Goal: Task Accomplishment & Management: Manage account settings

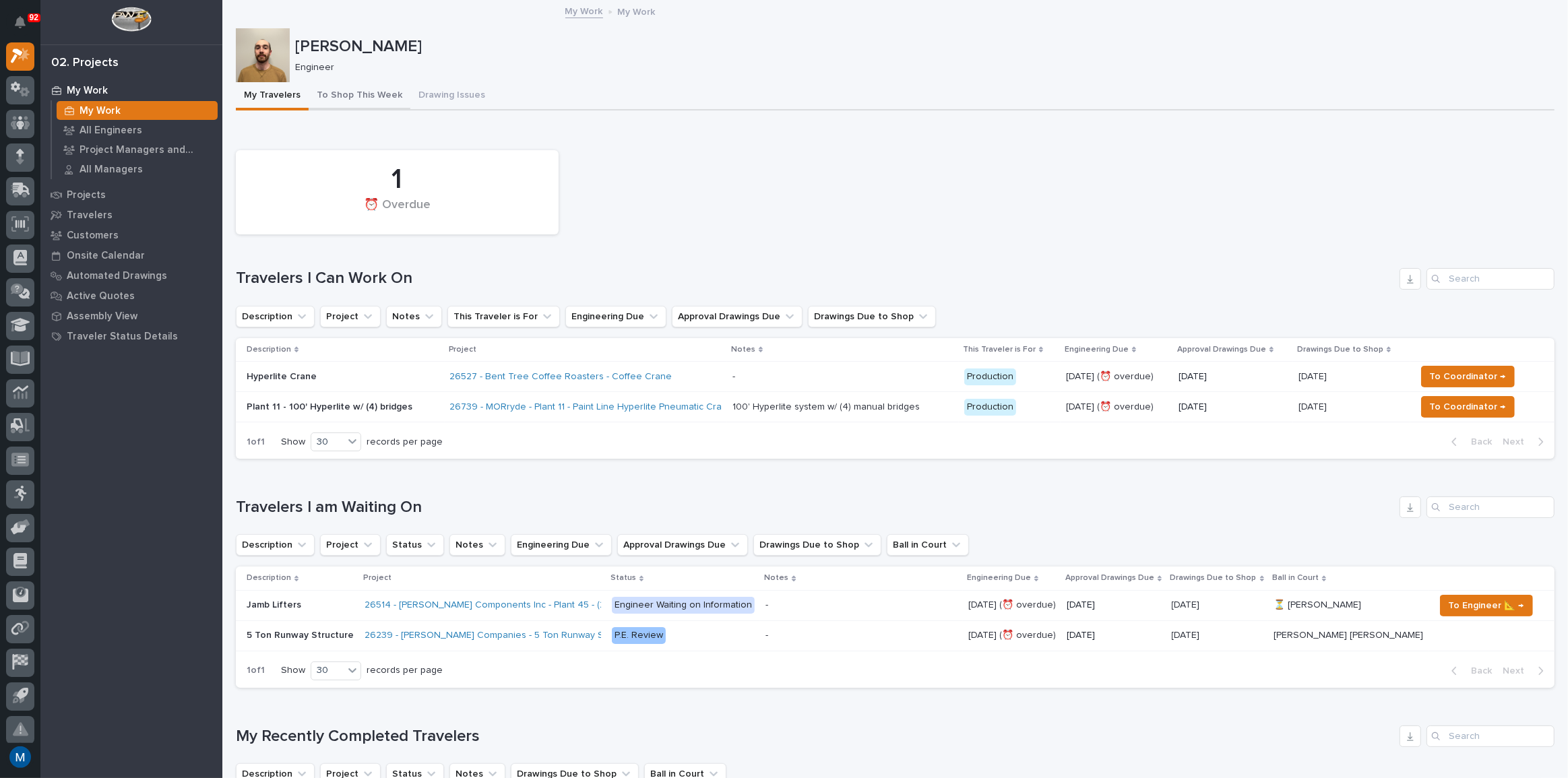
click at [336, 83] on button "To Shop This Week" at bounding box center [359, 95] width 102 height 28
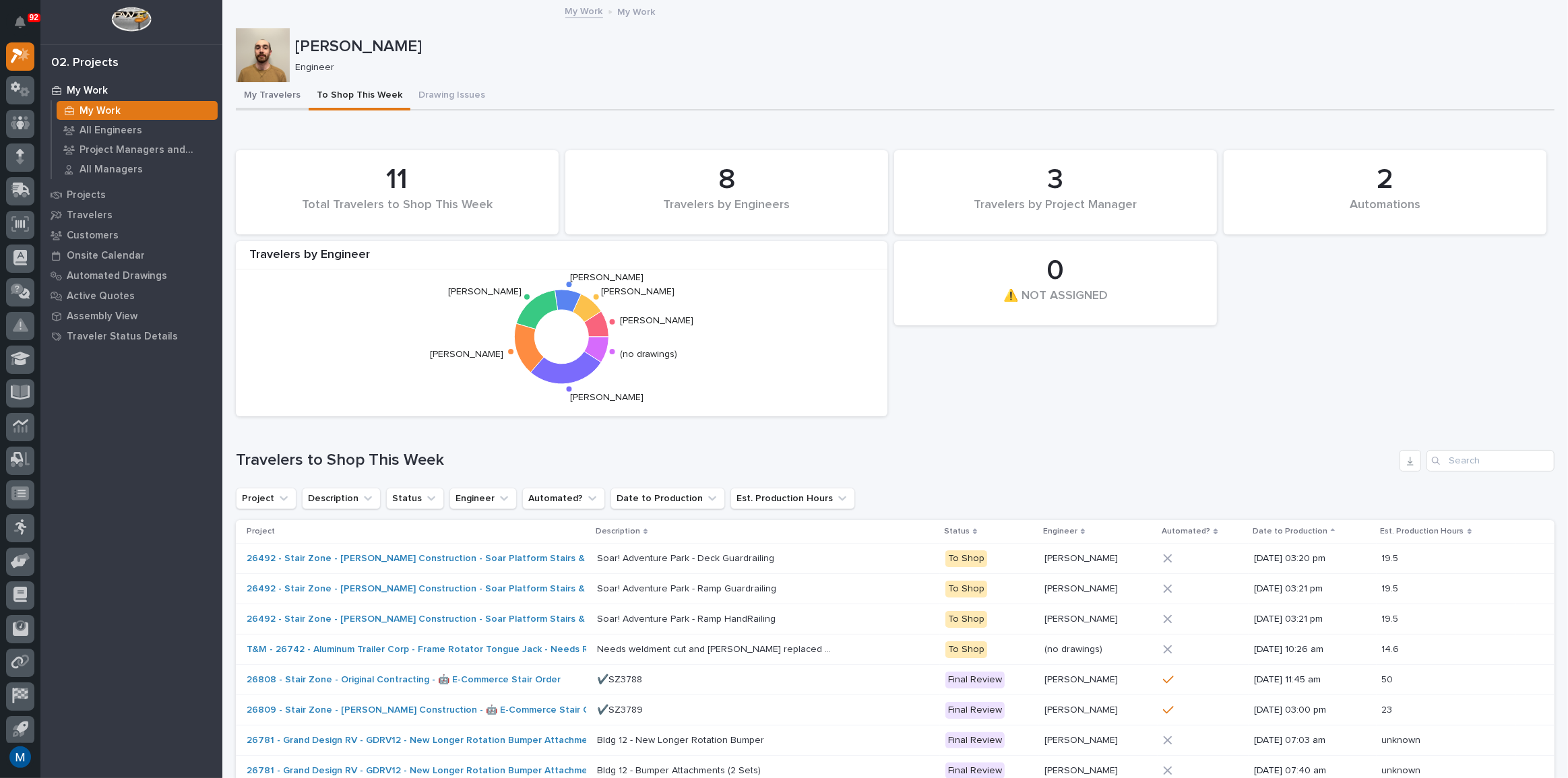
click at [272, 92] on button "My Travelers" at bounding box center [272, 95] width 73 height 28
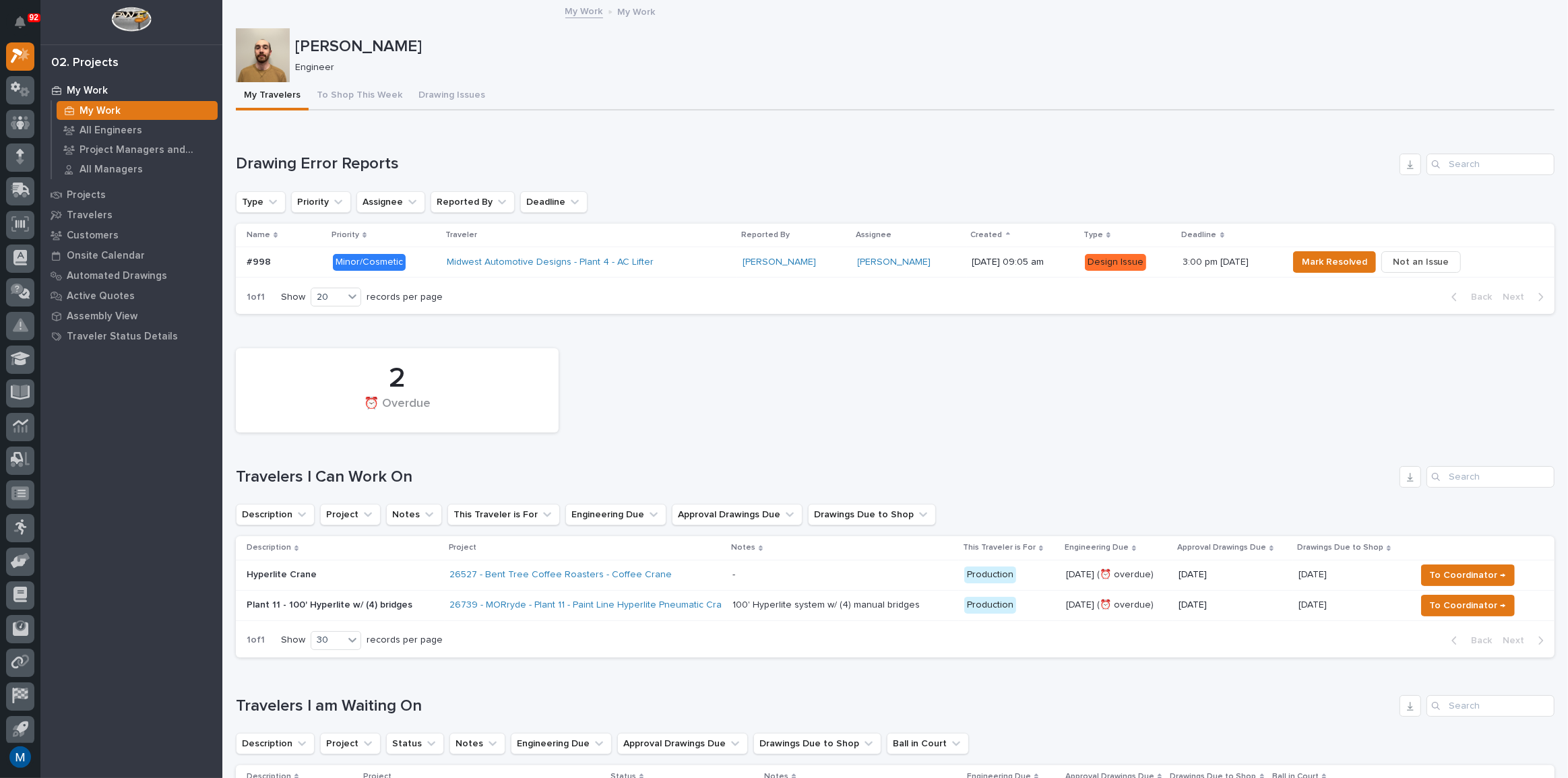
click at [644, 257] on div "Midwest Automotive Designs - Plant 4 - AC Lifter" at bounding box center [565, 262] width 236 height 11
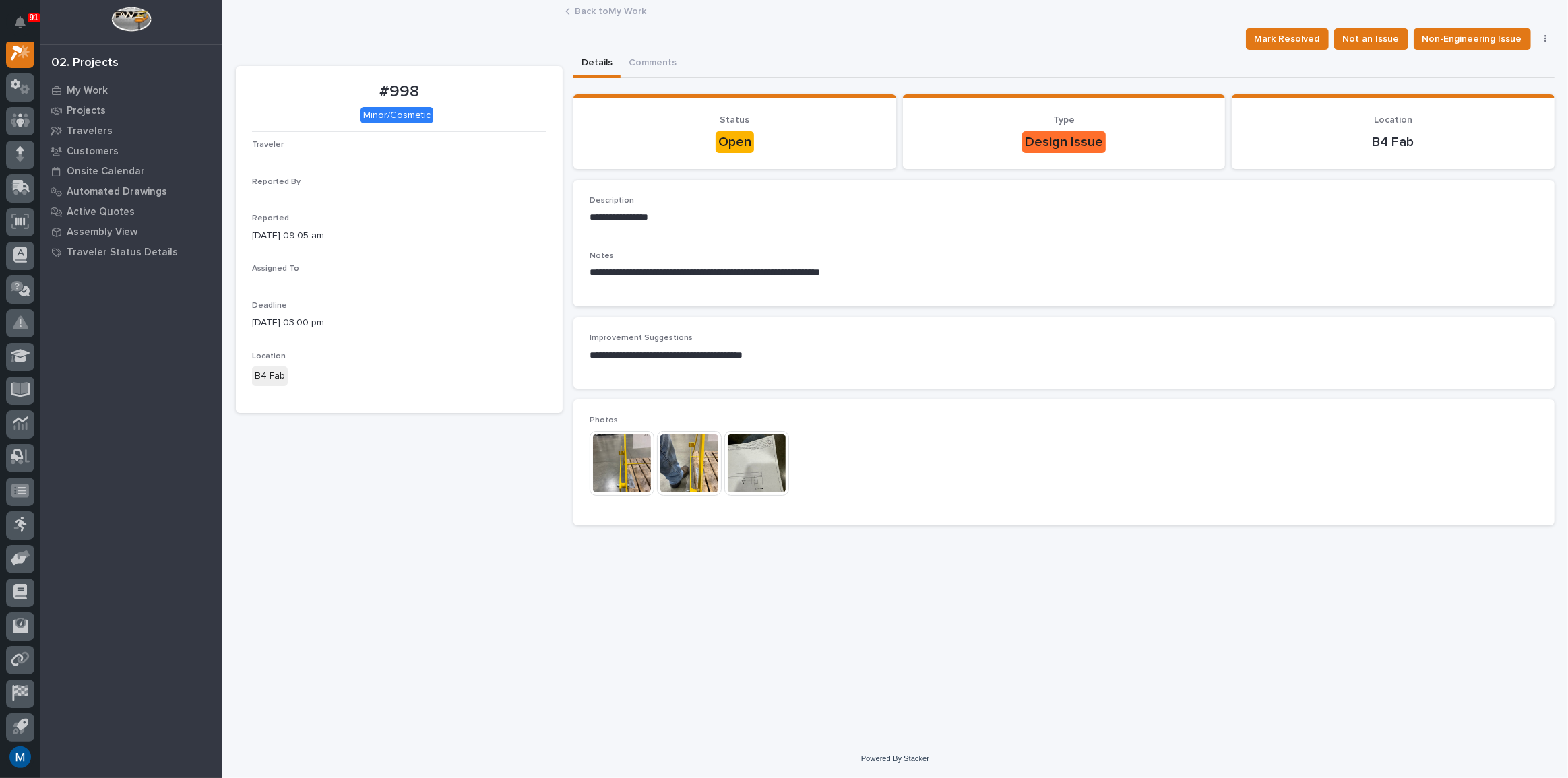
scroll to position [33, 0]
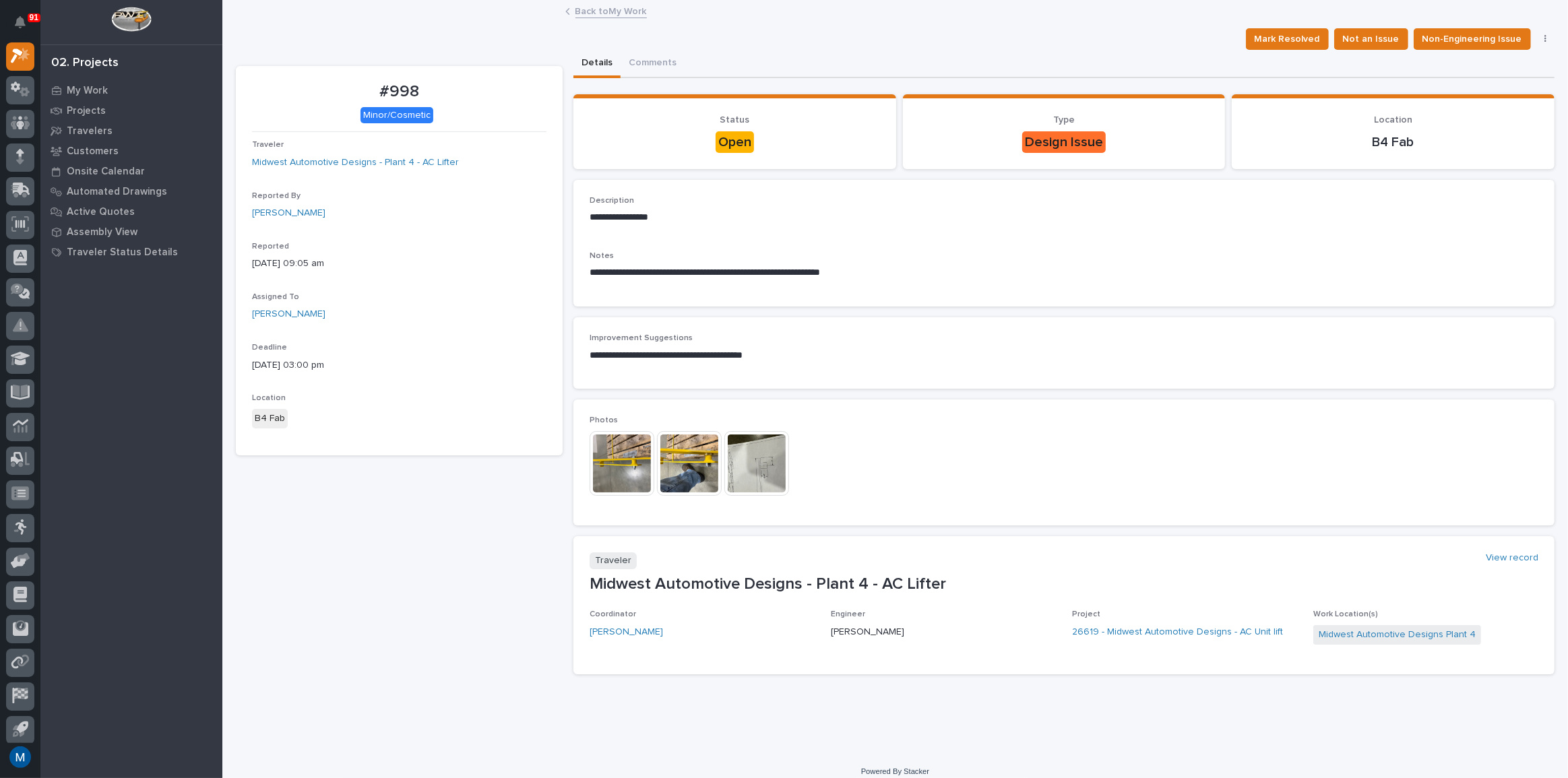
click at [629, 467] on img at bounding box center [621, 463] width 64 height 64
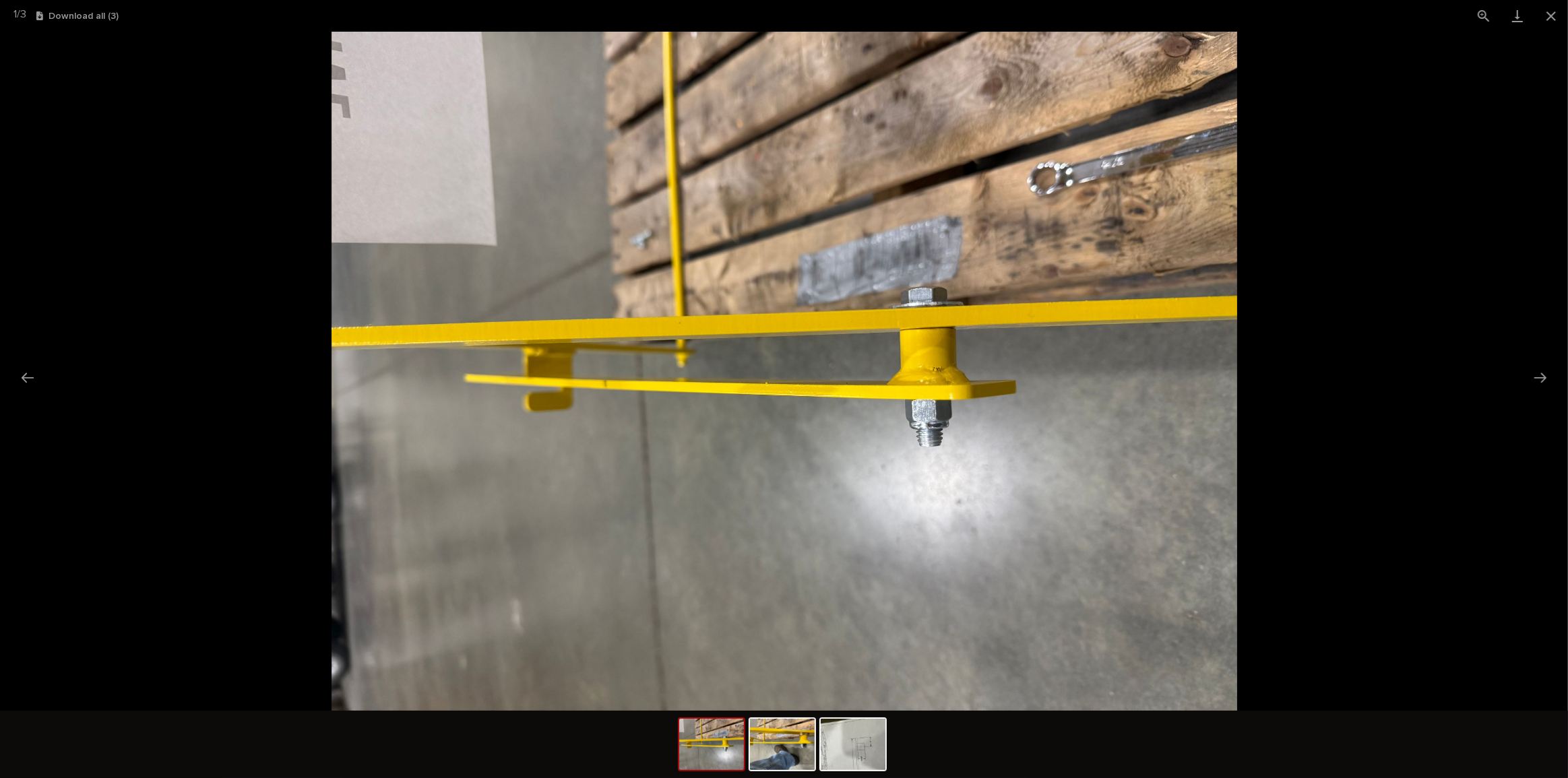
scroll to position [0, 0]
click at [1347, 467] on picture at bounding box center [784, 371] width 1568 height 679
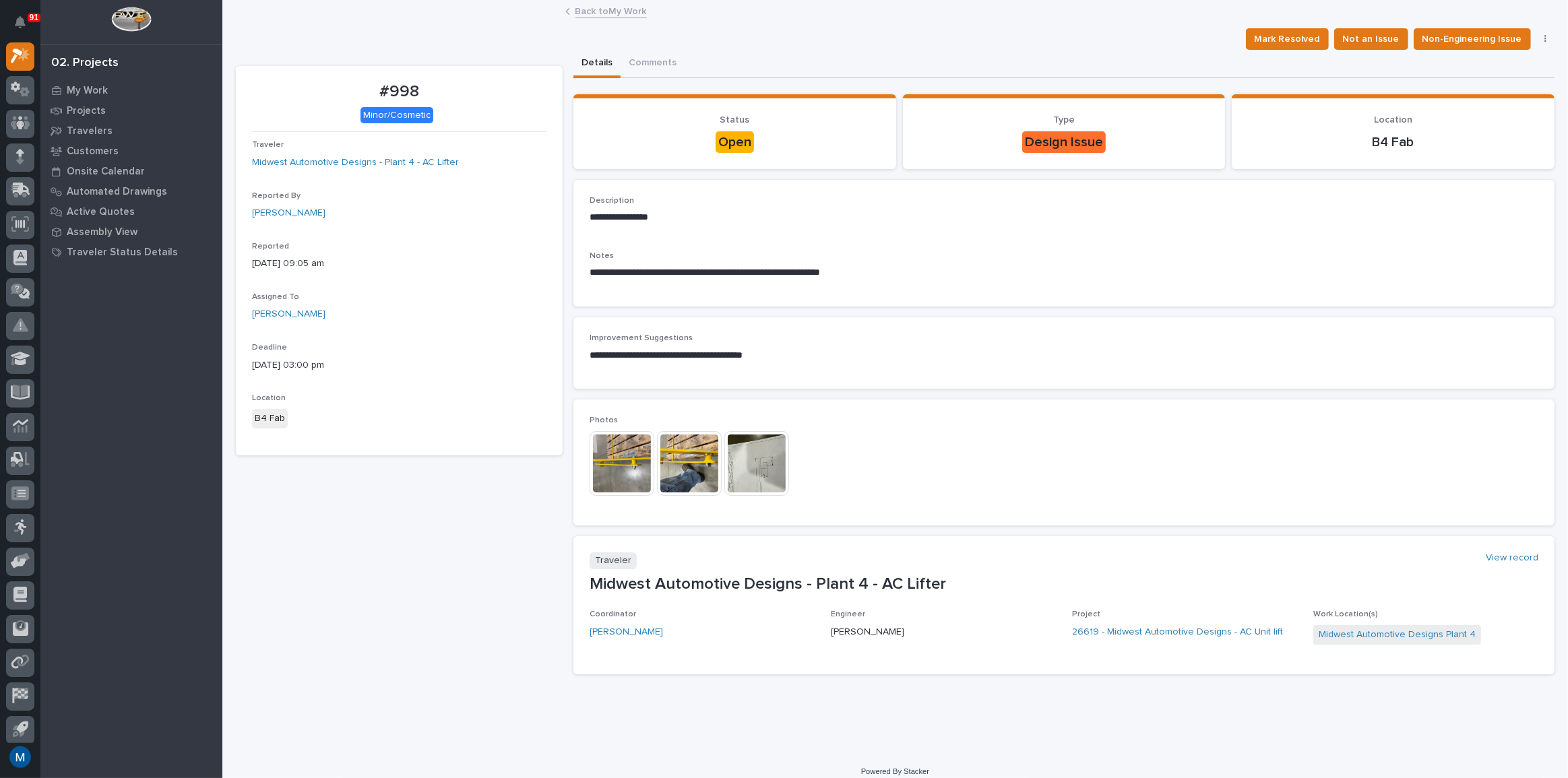
click at [696, 464] on img at bounding box center [689, 463] width 64 height 64
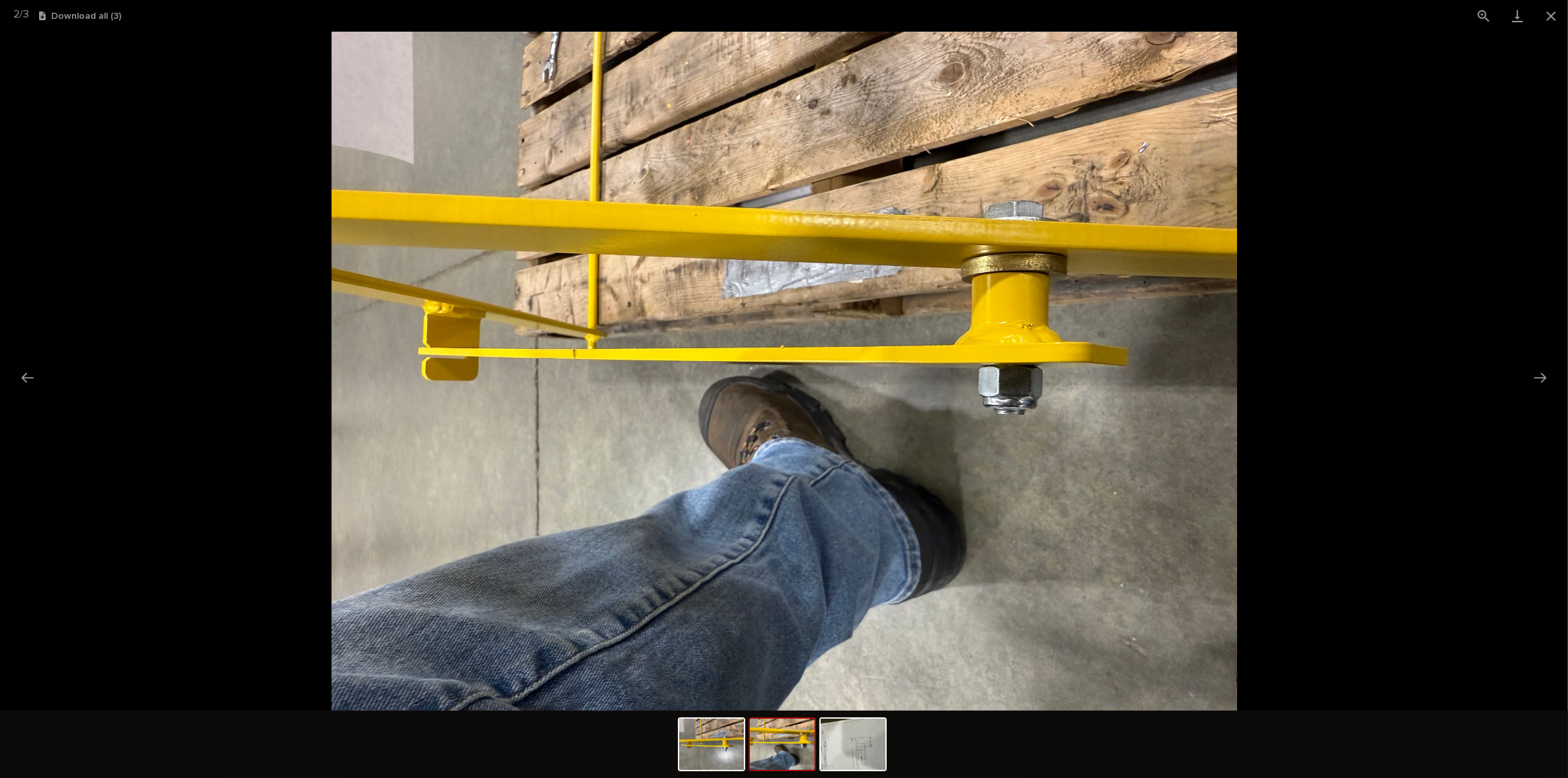
click at [1556, 380] on picture at bounding box center [784, 371] width 1568 height 679
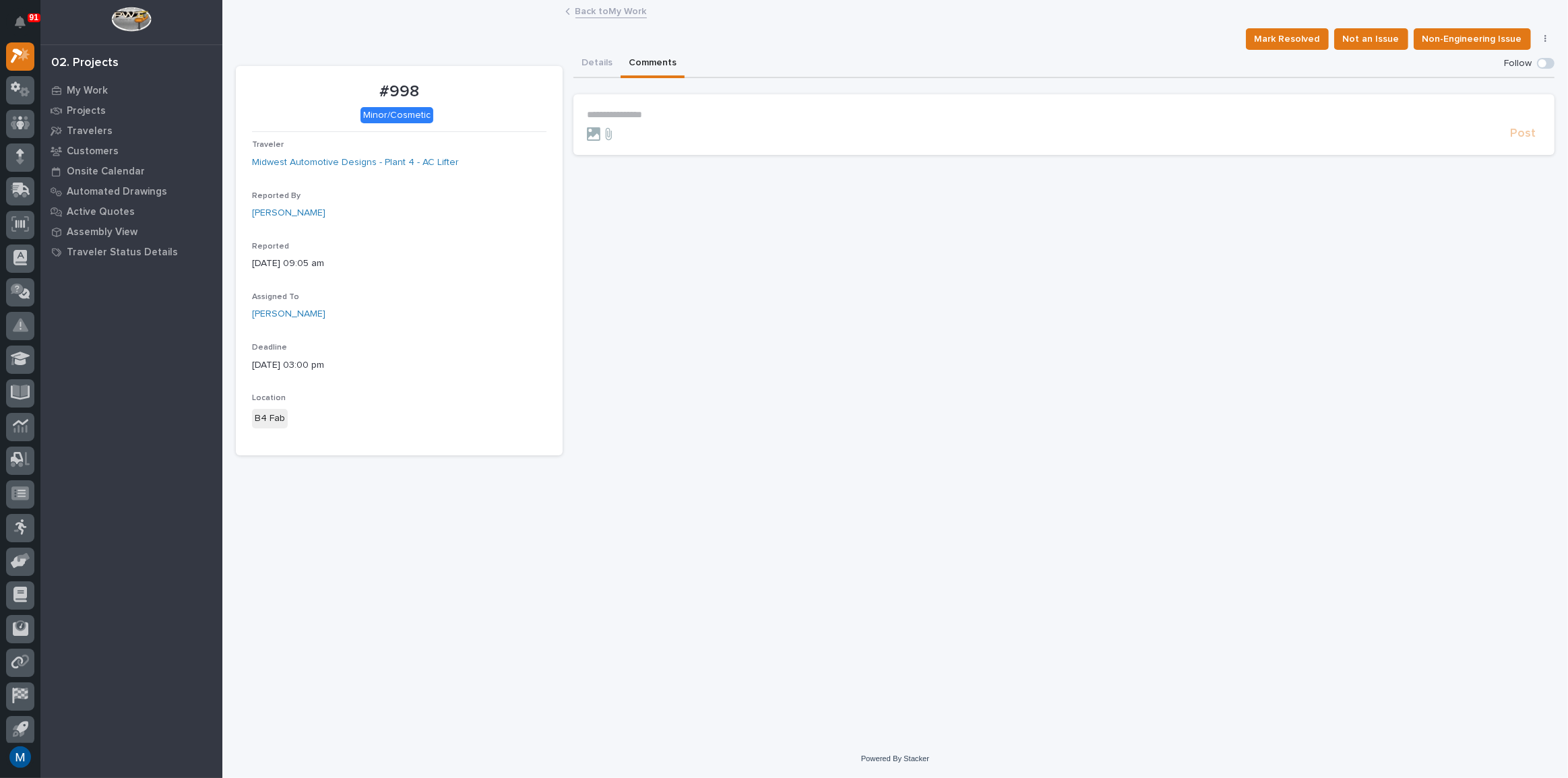
click at [644, 61] on button "Comments" at bounding box center [653, 64] width 64 height 28
click at [597, 67] on button "Details" at bounding box center [597, 64] width 47 height 28
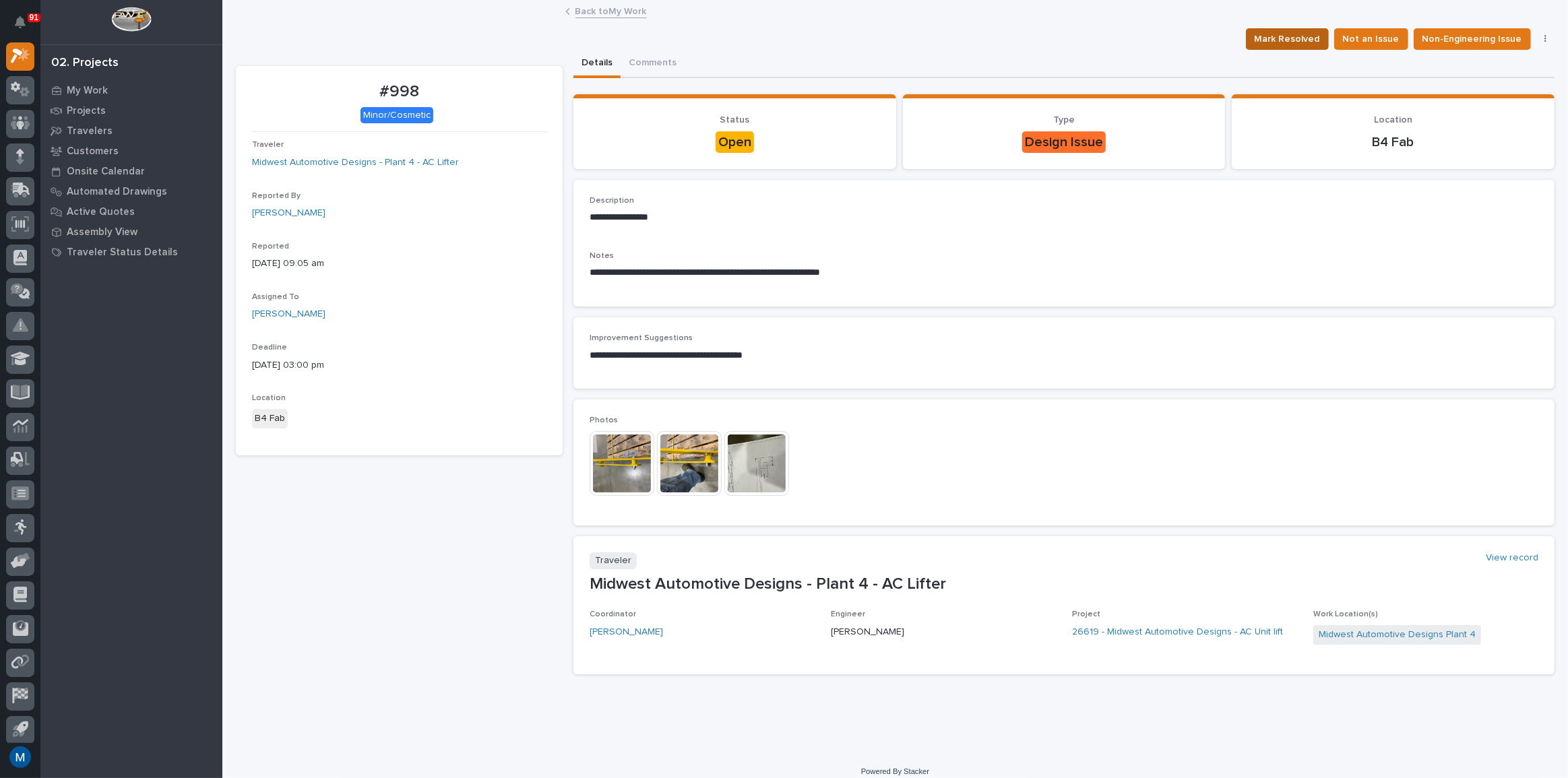
click at [1285, 41] on span "Mark Resolved" at bounding box center [1288, 39] width 65 height 16
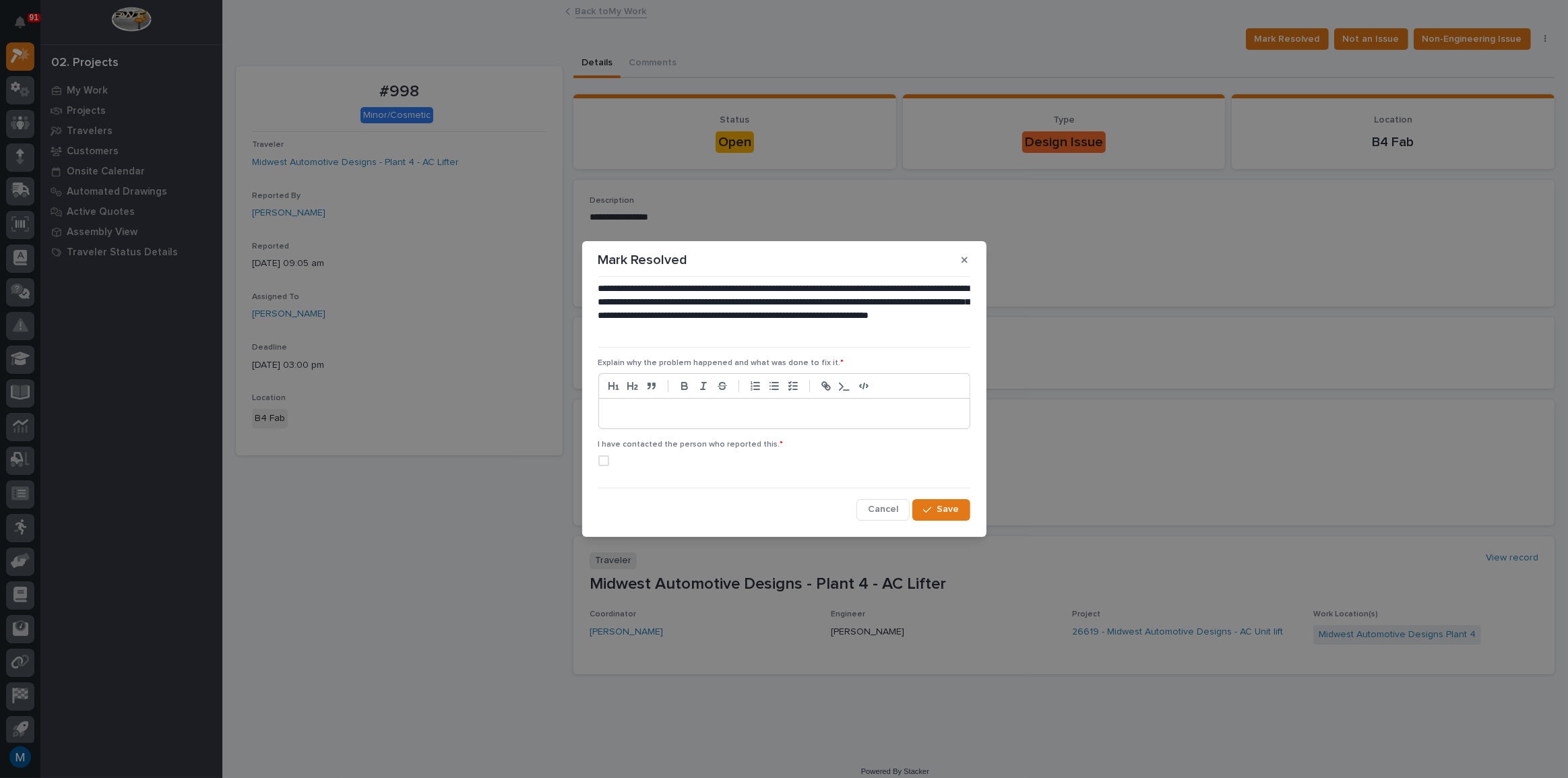
click at [609, 409] on p at bounding box center [784, 414] width 350 height 14
click at [605, 459] on span at bounding box center [604, 461] width 11 height 11
click at [656, 409] on p at bounding box center [784, 414] width 350 height 14
click at [970, 261] on button "button" at bounding box center [964, 260] width 22 height 21
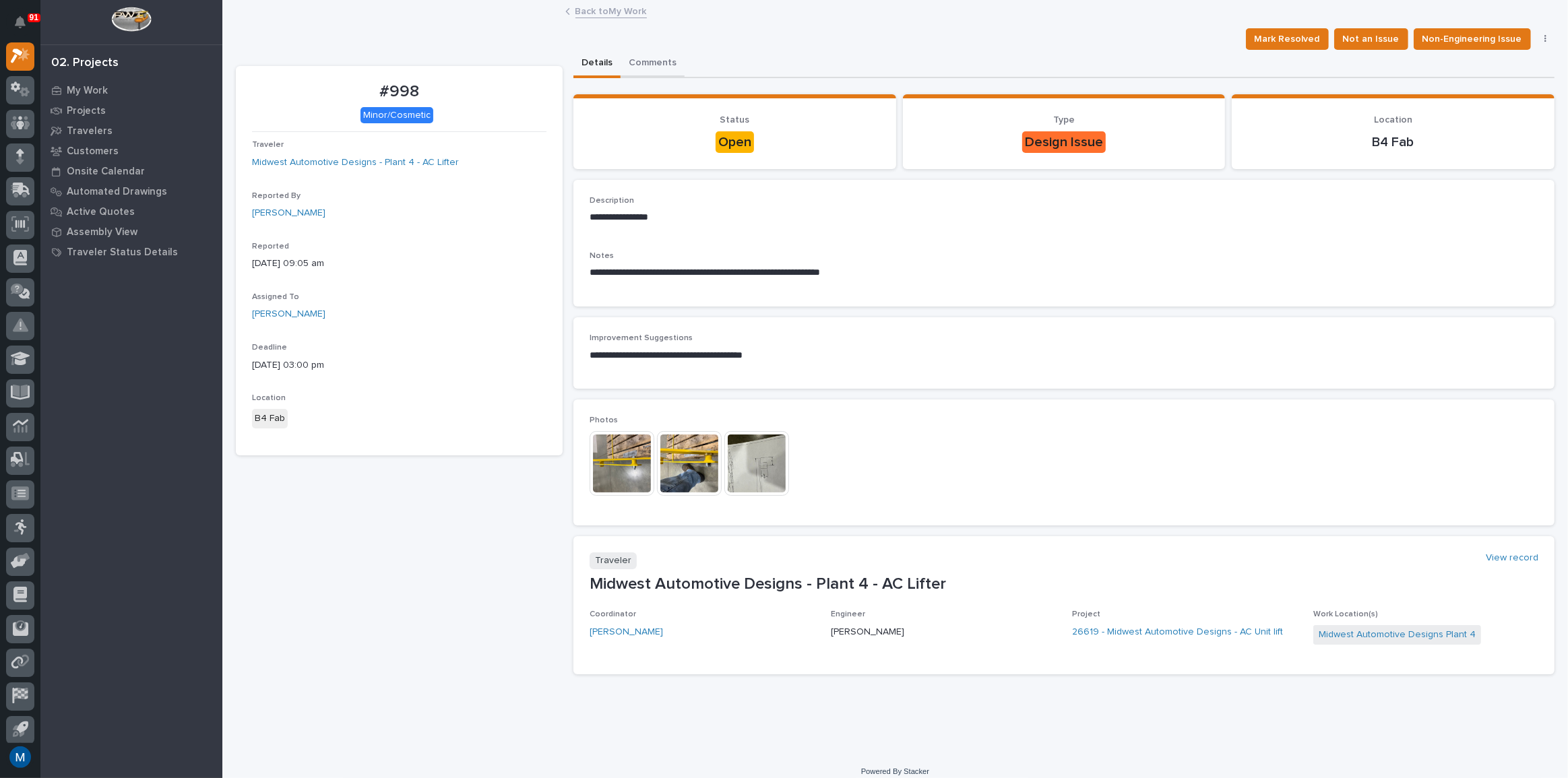
click at [661, 64] on button "Comments" at bounding box center [653, 64] width 64 height 28
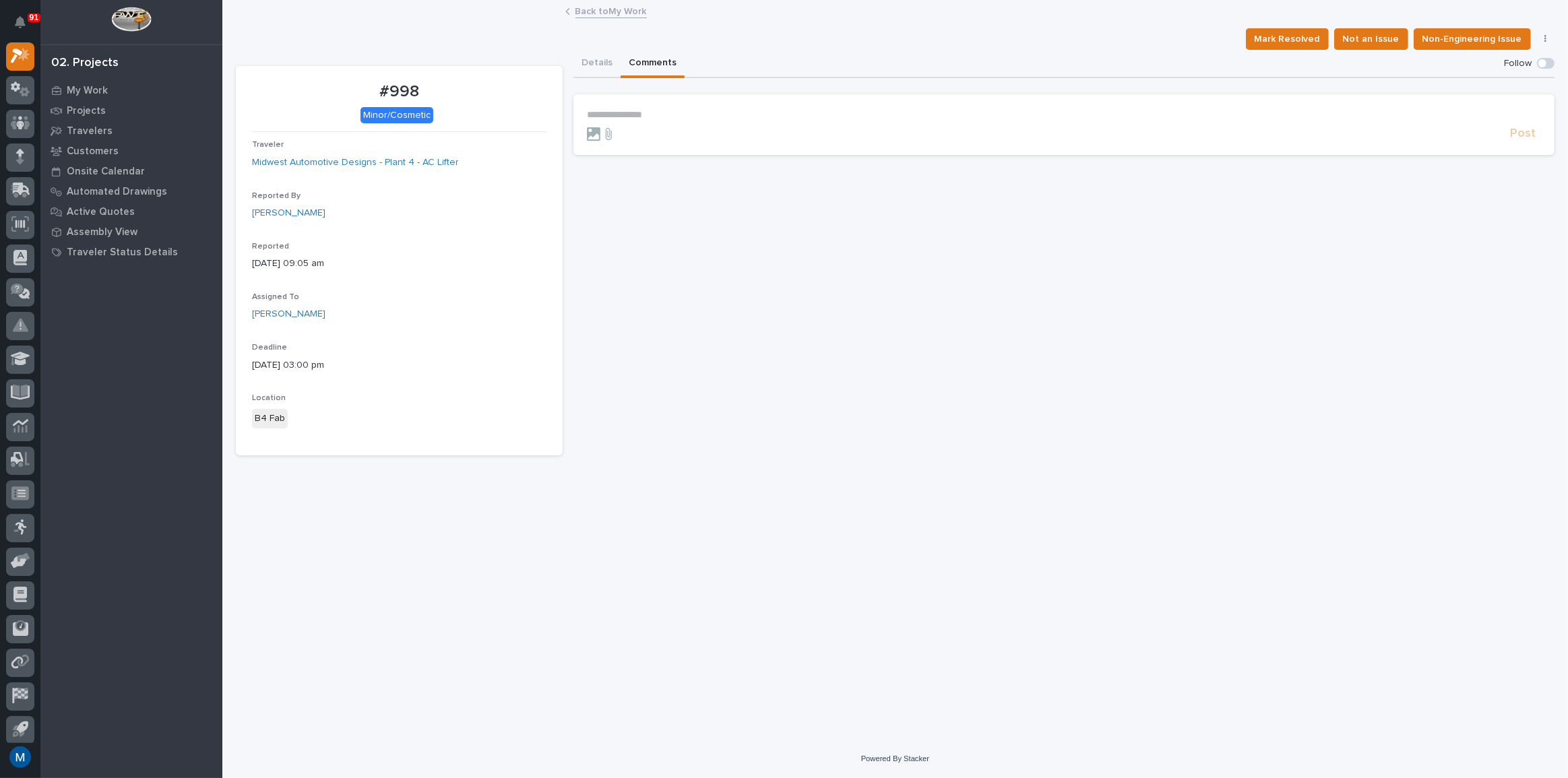
click at [665, 99] on section "**********" at bounding box center [1064, 124] width 981 height 61
click at [652, 117] on p "**********" at bounding box center [1064, 114] width 954 height 11
click at [640, 149] on span "[PERSON_NAME]" at bounding box center [629, 148] width 76 height 9
click at [676, 119] on p "**********" at bounding box center [1064, 116] width 954 height 14
click at [1512, 145] on button "Post" at bounding box center [1523, 139] width 36 height 15
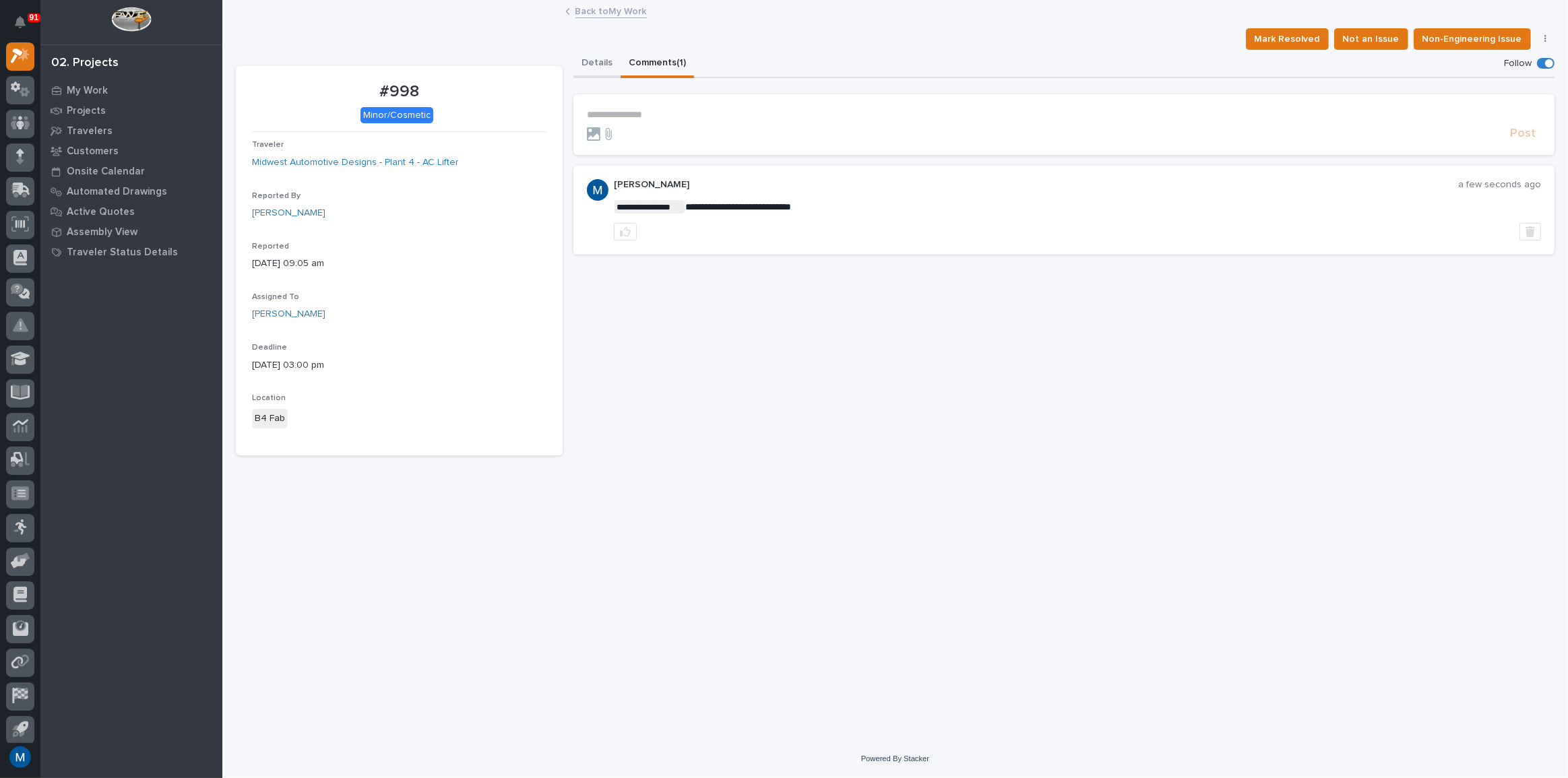
click at [604, 54] on button "Details" at bounding box center [597, 64] width 47 height 28
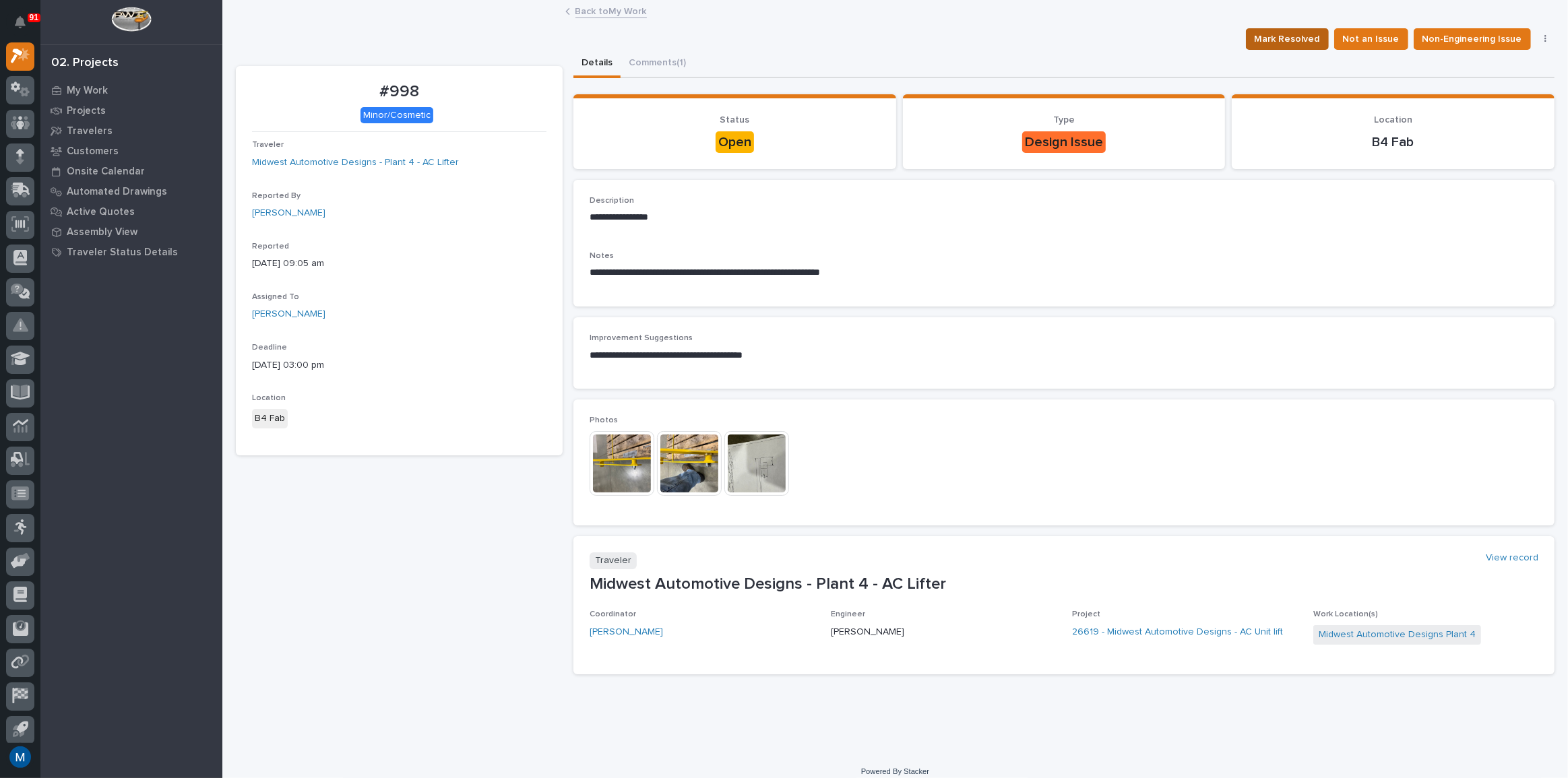
click at [1297, 42] on span "Mark Resolved" at bounding box center [1288, 39] width 65 height 16
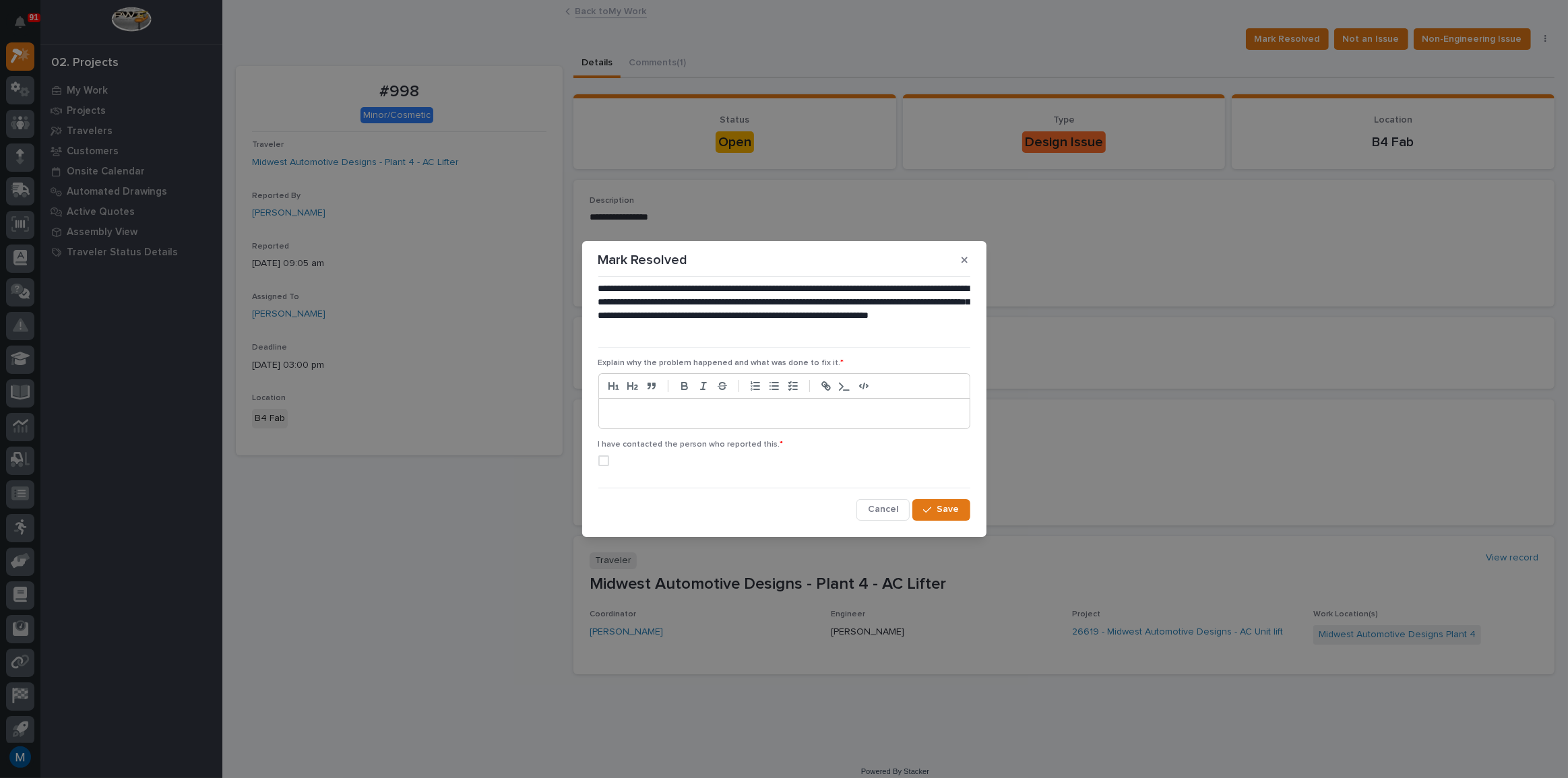
click at [671, 417] on p at bounding box center [784, 414] width 350 height 14
click at [603, 464] on span at bounding box center [604, 461] width 11 height 11
click at [937, 508] on div "button" at bounding box center [930, 510] width 14 height 9
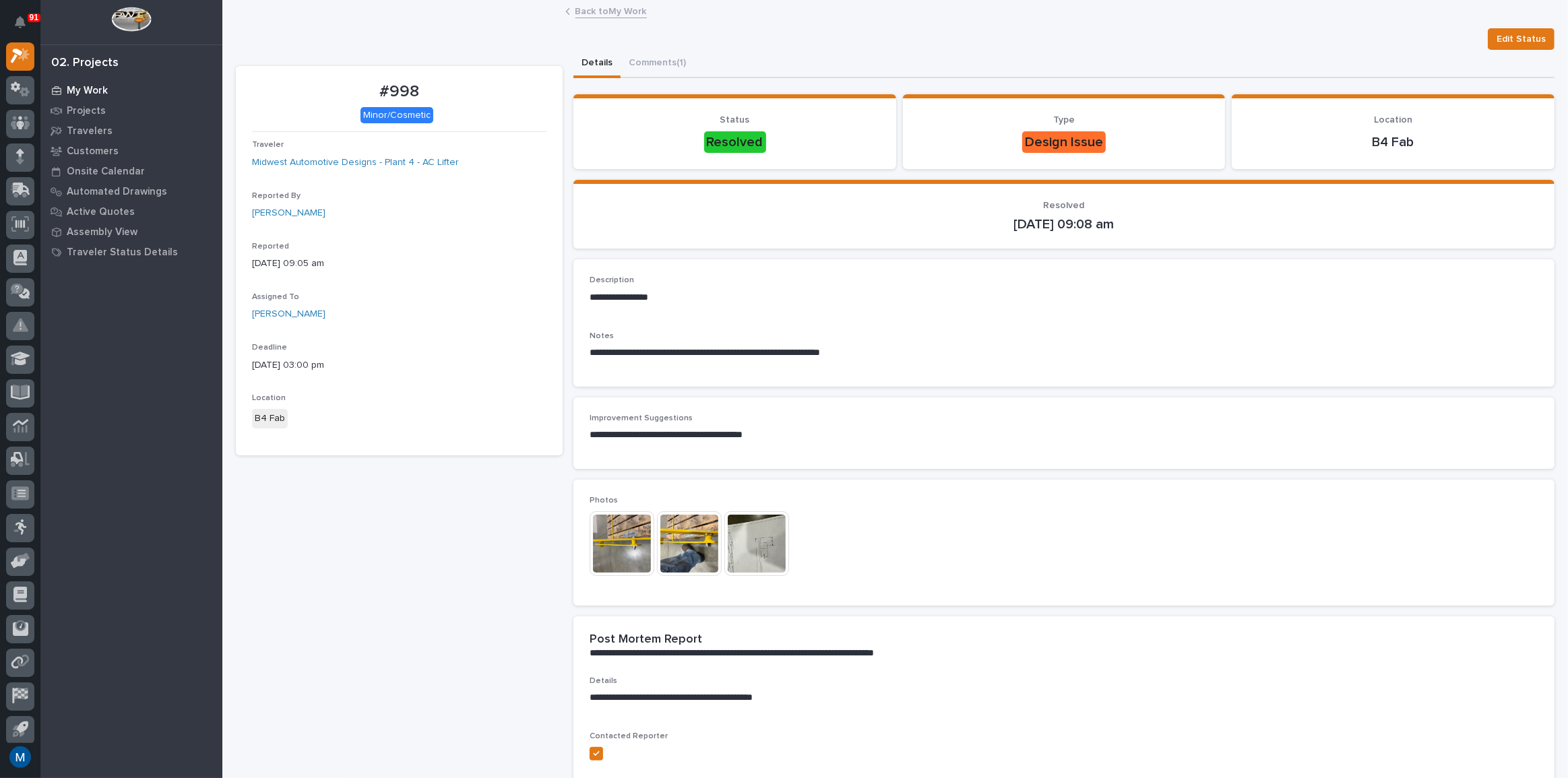
click at [104, 88] on p "My Work" at bounding box center [87, 91] width 41 height 12
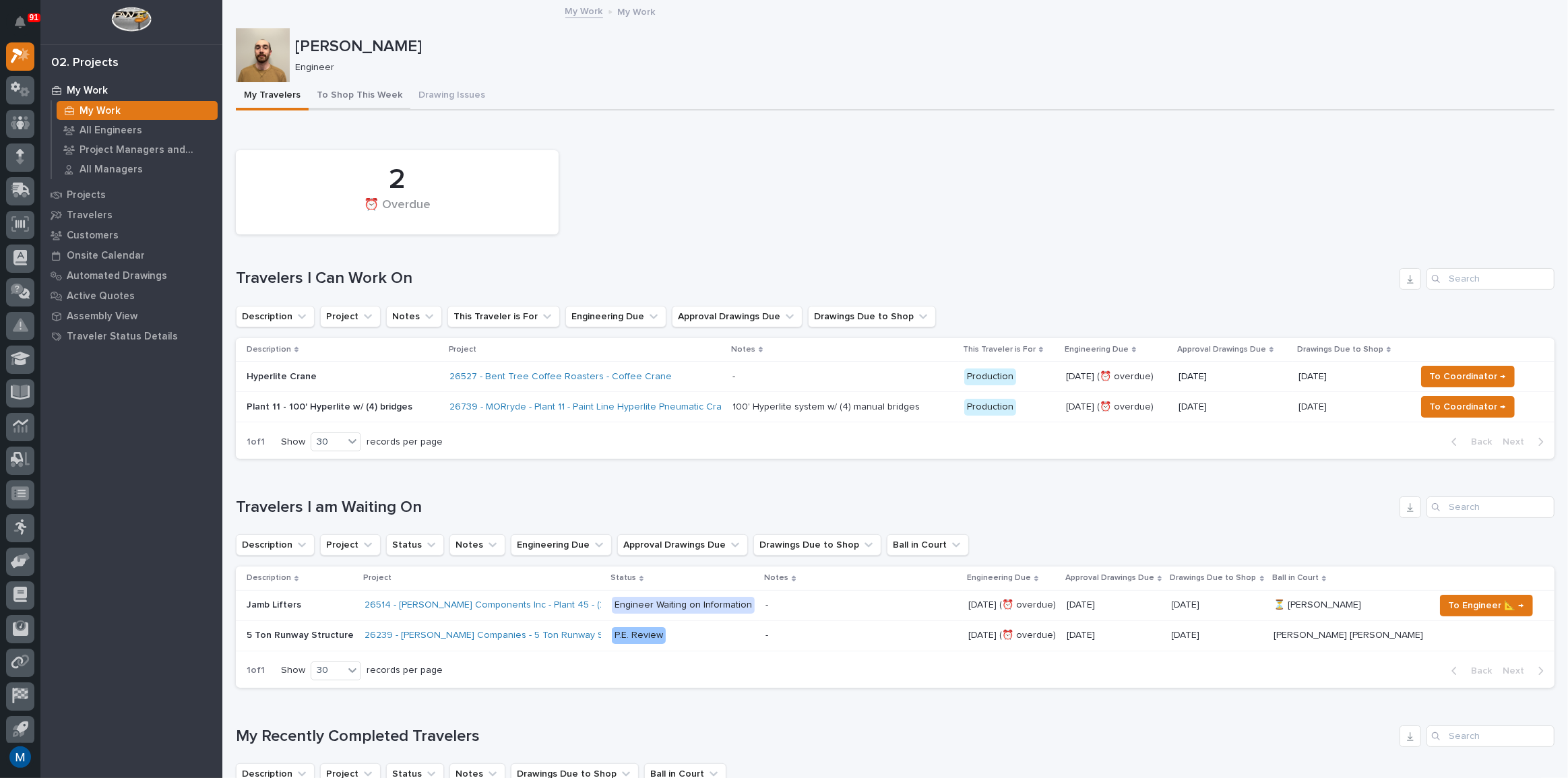
click at [357, 83] on button "To Shop This Week" at bounding box center [359, 95] width 102 height 28
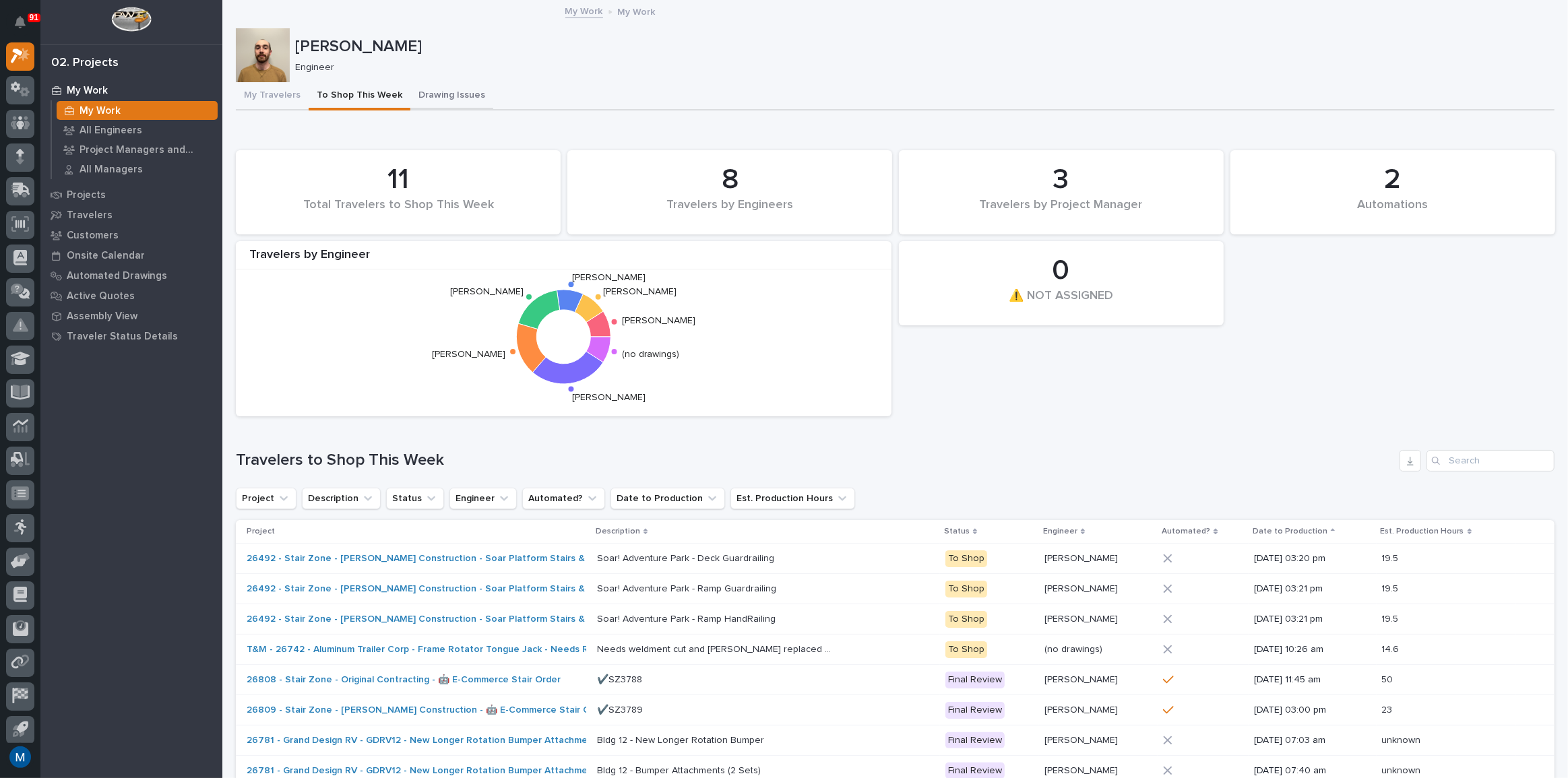
click at [440, 97] on button "Drawing Issues" at bounding box center [452, 95] width 83 height 28
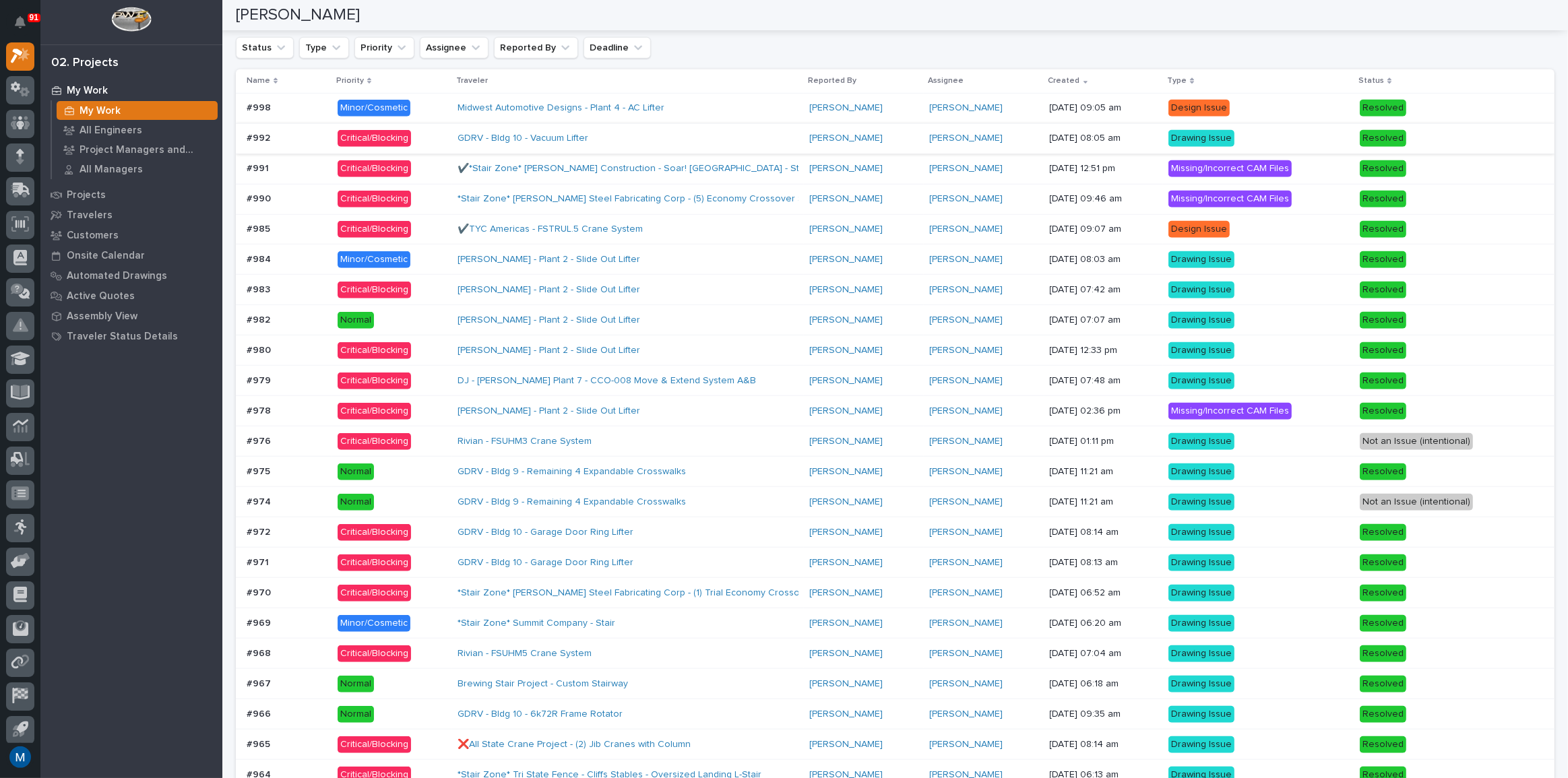
scroll to position [1075, 0]
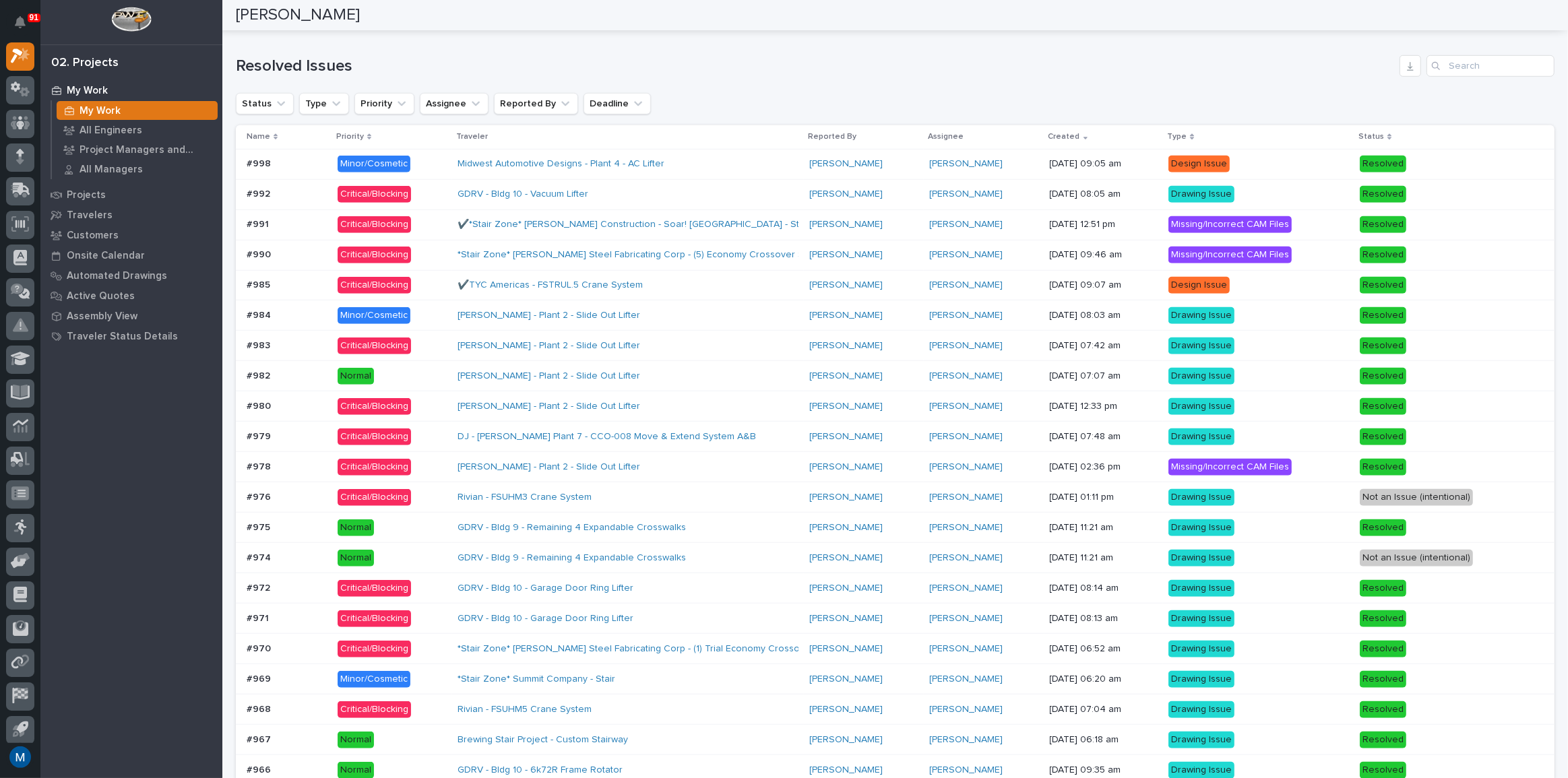
click at [662, 346] on div "[PERSON_NAME] - Plant 2 - Slide Out Lifter" at bounding box center [575, 345] width 236 height 11
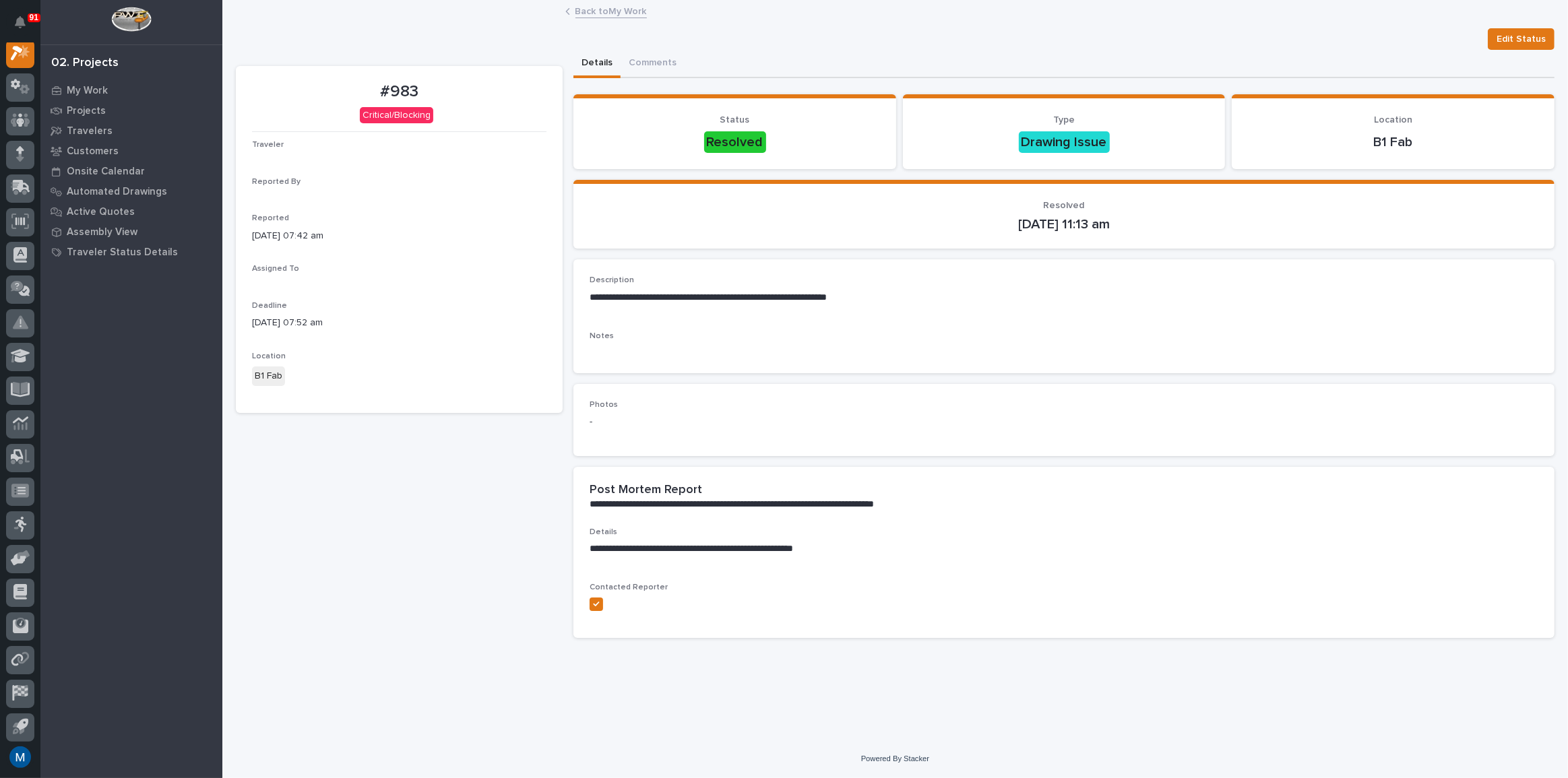
scroll to position [33, 0]
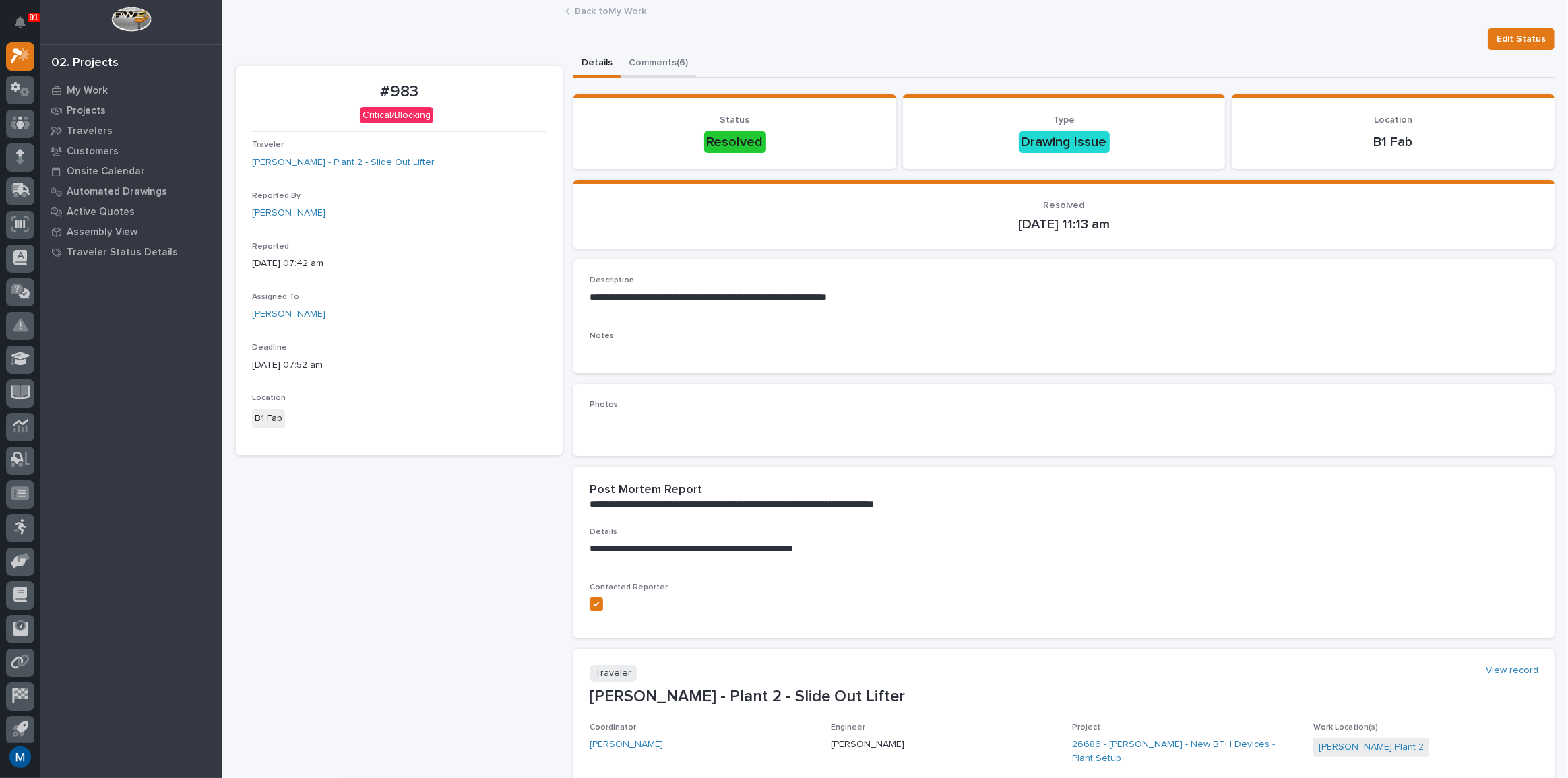
click at [645, 71] on button "Comments (6)" at bounding box center [659, 64] width 76 height 28
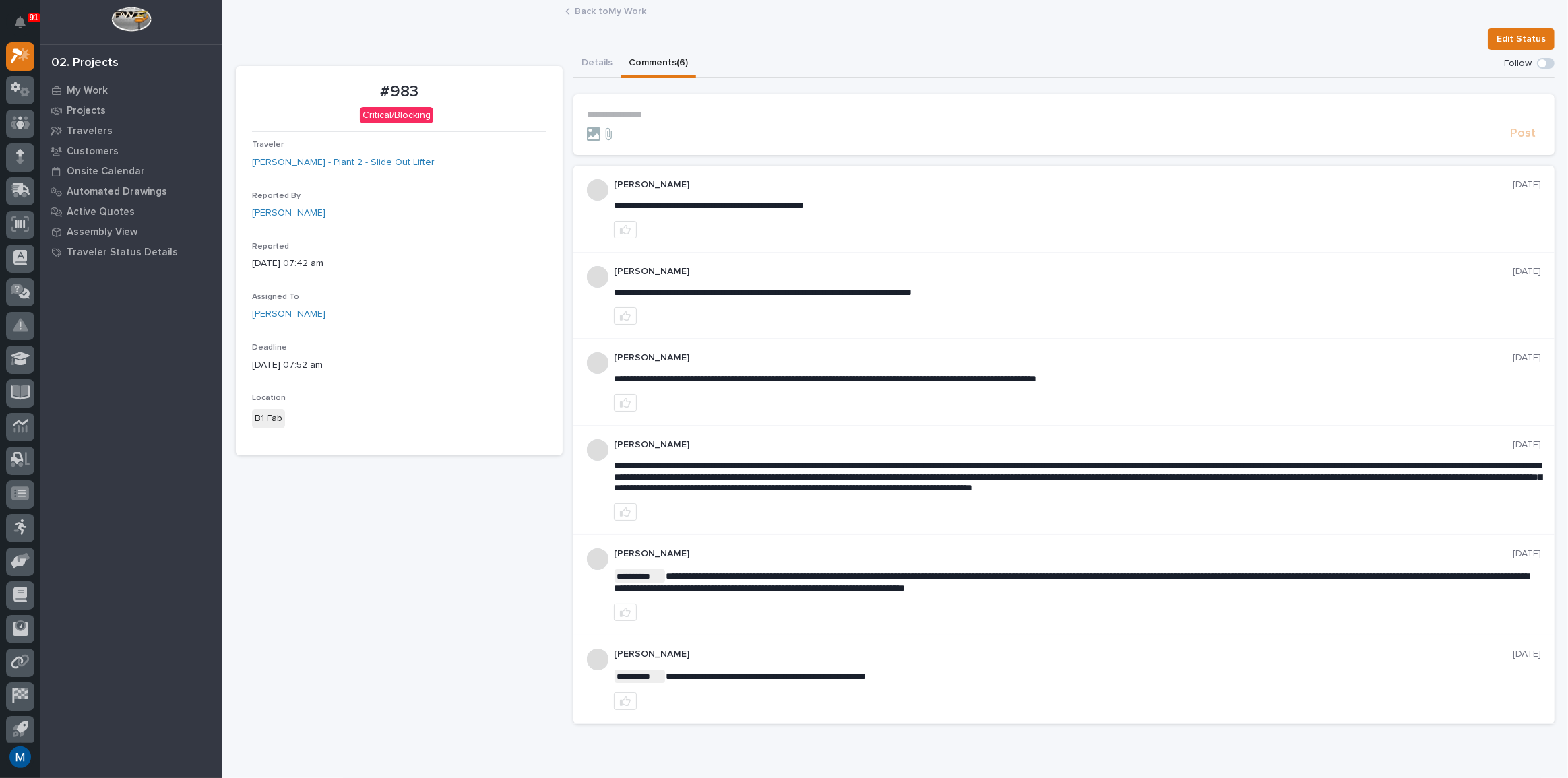
click at [94, 80] on link "My Work" at bounding box center [131, 90] width 182 height 20
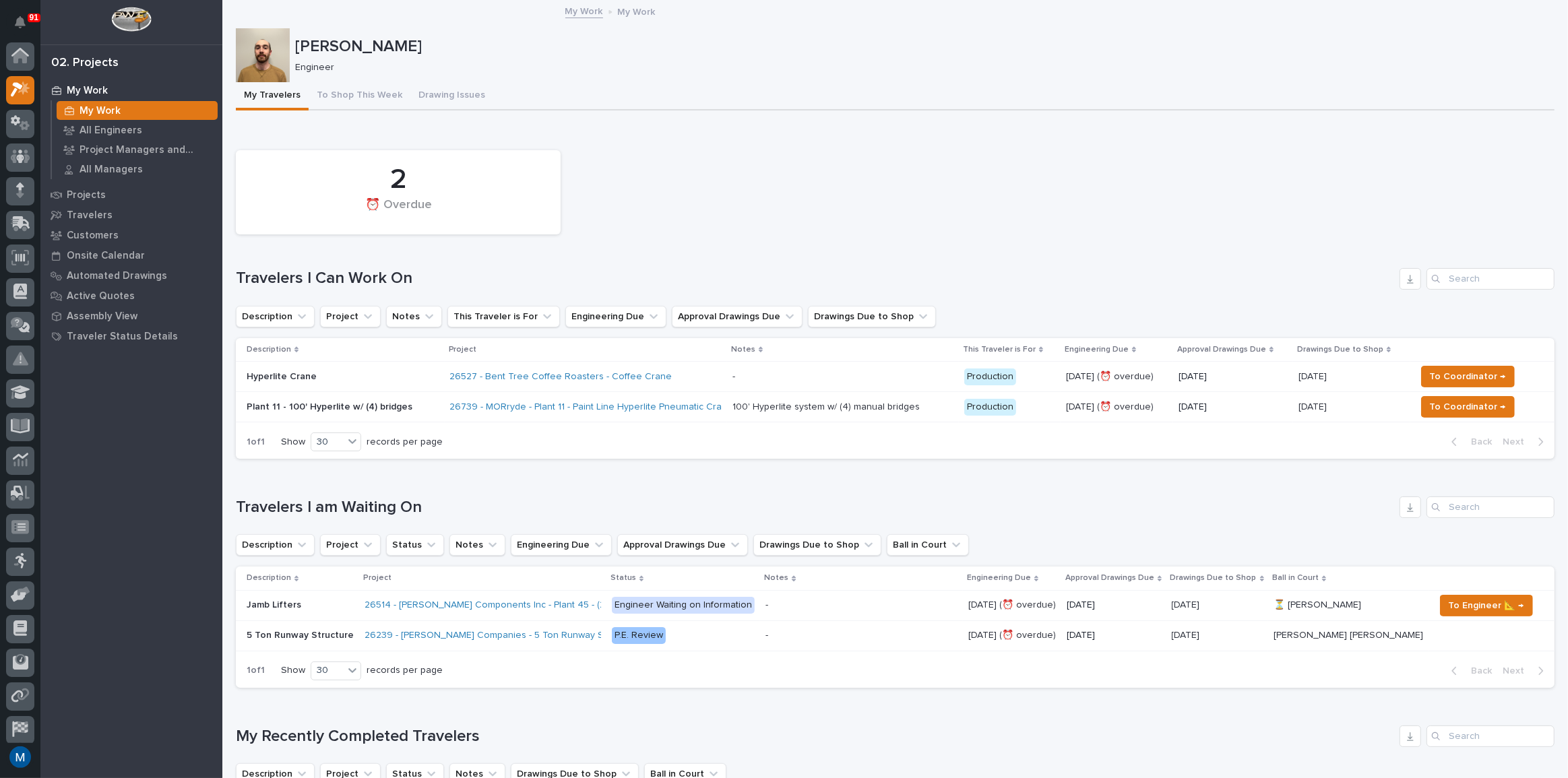
scroll to position [33, 0]
